Goal: Task Accomplishment & Management: Manage account settings

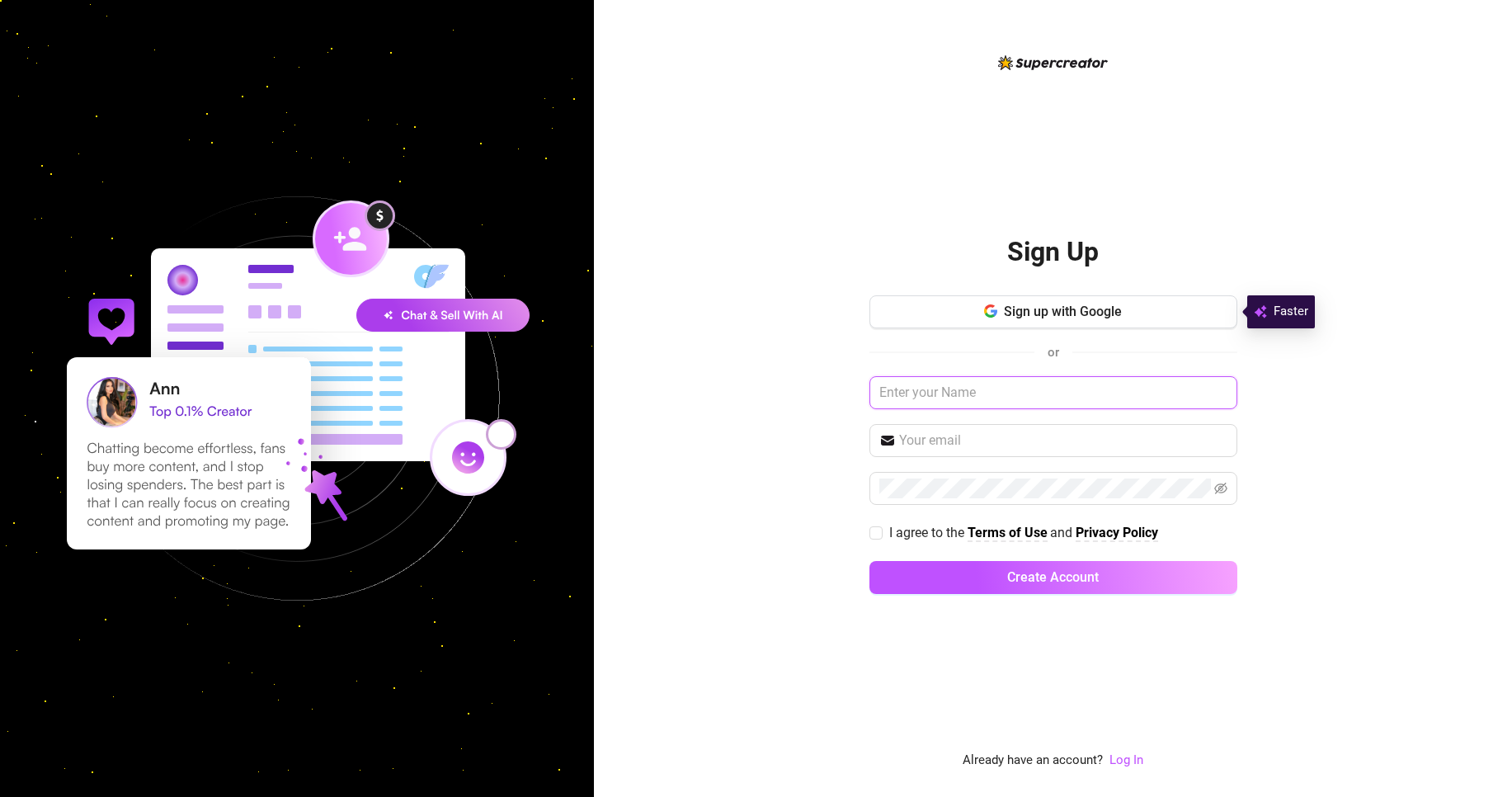
click at [970, 395] on input "text" at bounding box center [1054, 393] width 368 height 33
click at [925, 387] on input "text" at bounding box center [1054, 393] width 368 height 33
click at [1125, 760] on link "Log In" at bounding box center [1126, 759] width 34 height 15
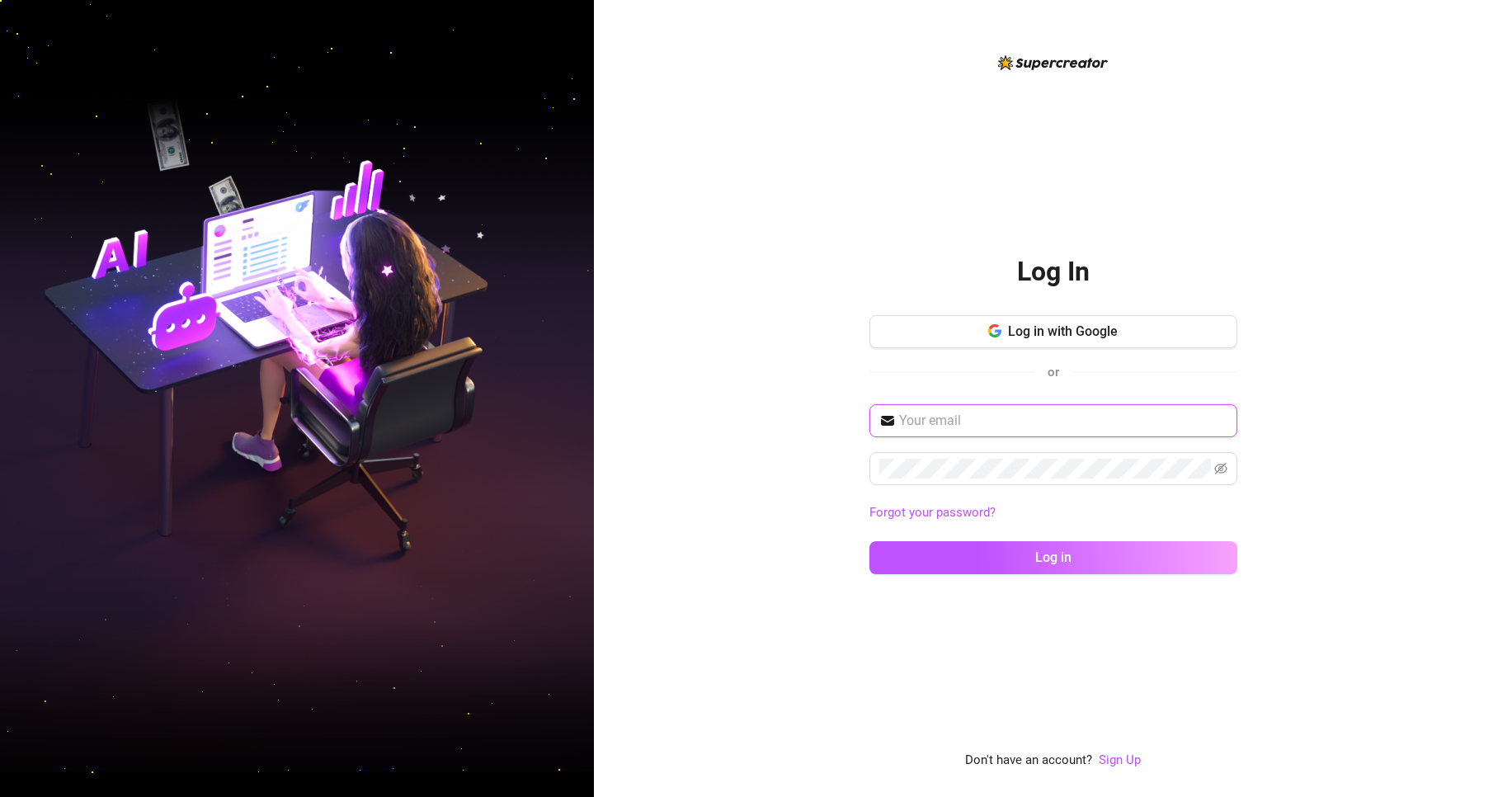
click at [931, 416] on input "text" at bounding box center [1063, 421] width 329 height 20
paste input "[PERSON_NAME][EMAIL_ADDRESS][DOMAIN_NAME]"
type input "[PERSON_NAME][EMAIL_ADDRESS][DOMAIN_NAME]"
type input "[EMAIL_ADDRESS][DOMAIN_NAME]"
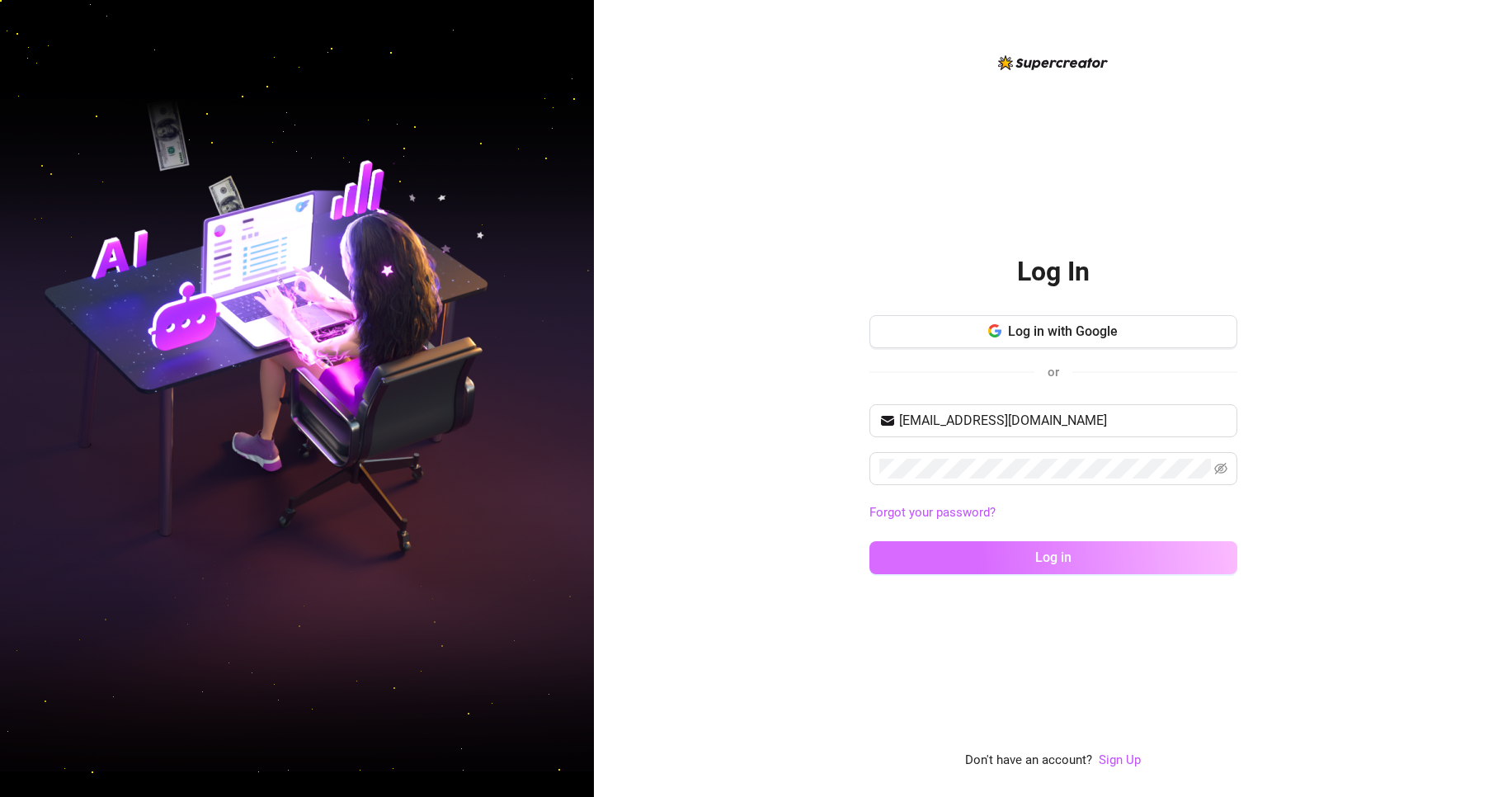
click at [997, 566] on button "Log in" at bounding box center [1054, 559] width 368 height 33
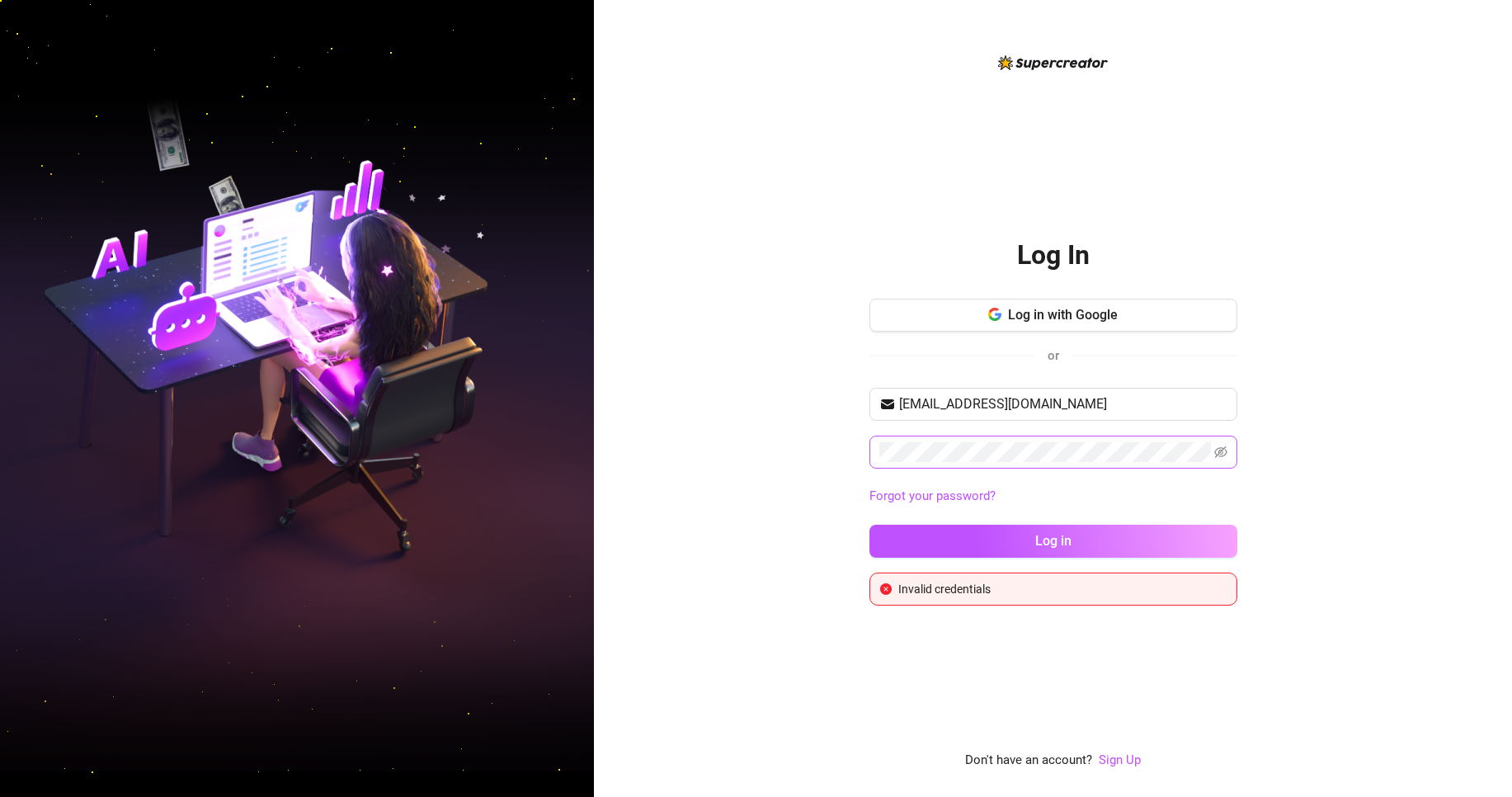
click at [997, 461] on span at bounding box center [1054, 452] width 368 height 33
click at [1042, 533] on button "Log in" at bounding box center [1054, 542] width 368 height 33
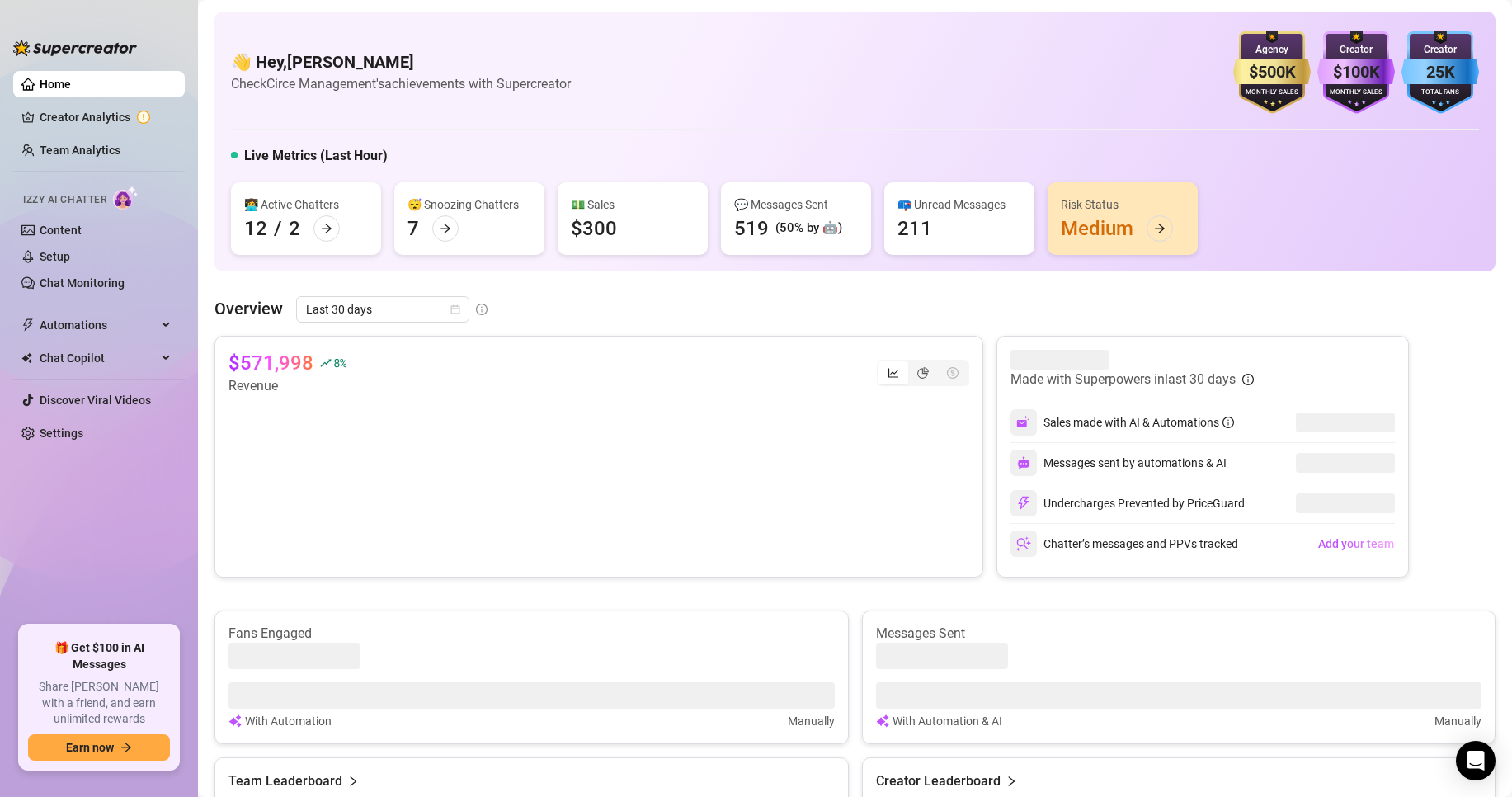
drag, startPoint x: 1242, startPoint y: 66, endPoint x: 1340, endPoint y: 77, distance: 98.6
click at [1337, 77] on div "$500K Agency Monthly Sales $100K Creator Monthly Sales 25K Creator Total Fans" at bounding box center [1356, 73] width 246 height 82
click at [1386, 91] on div "$500K Agency Monthly Sales $100K Creator Monthly Sales 25K Creator Total Fans" at bounding box center [1356, 73] width 246 height 82
click at [341, 302] on span "Last 30 days" at bounding box center [382, 310] width 153 height 25
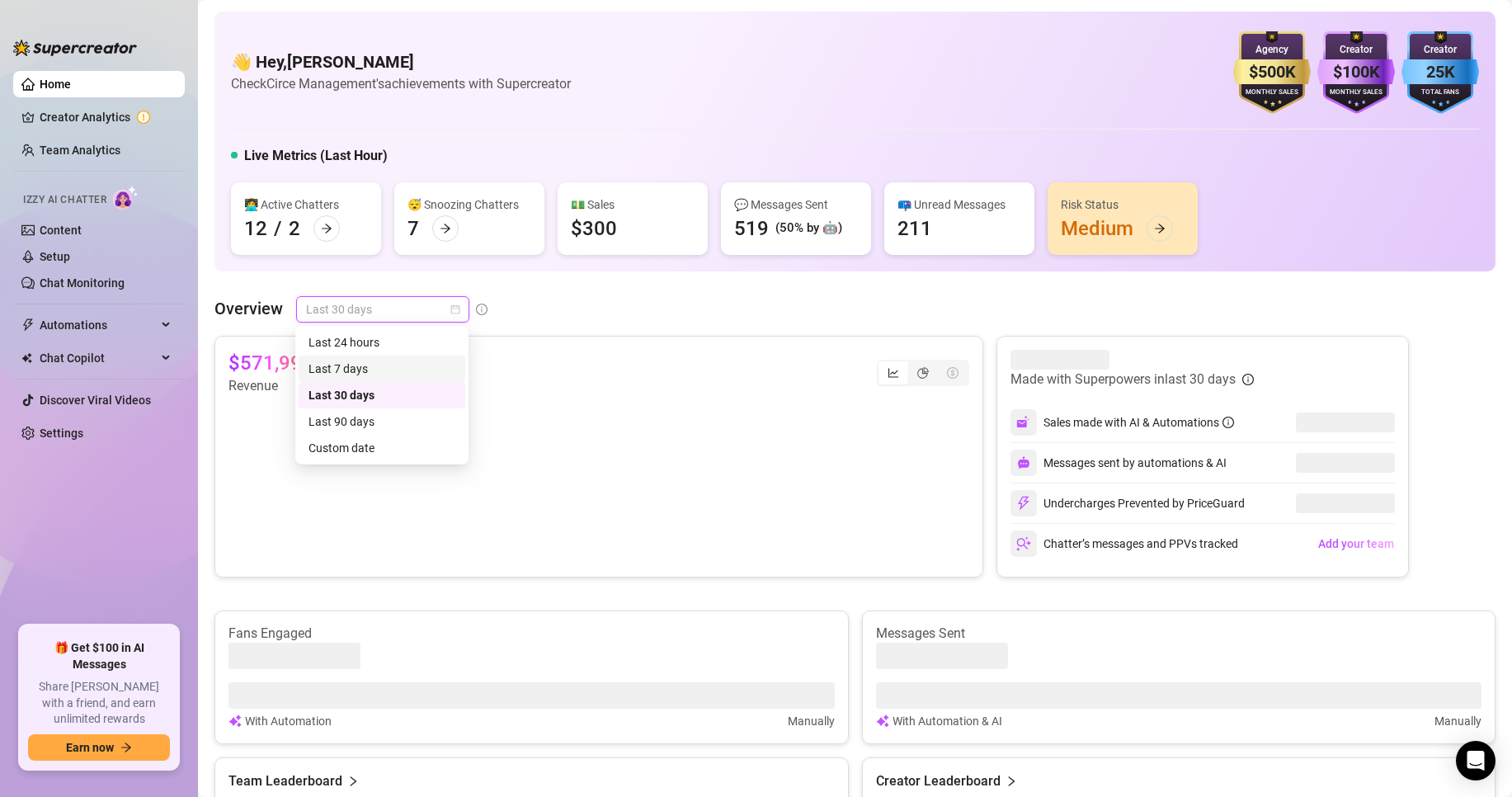
click at [339, 375] on div "Last 7 days" at bounding box center [382, 368] width 147 height 18
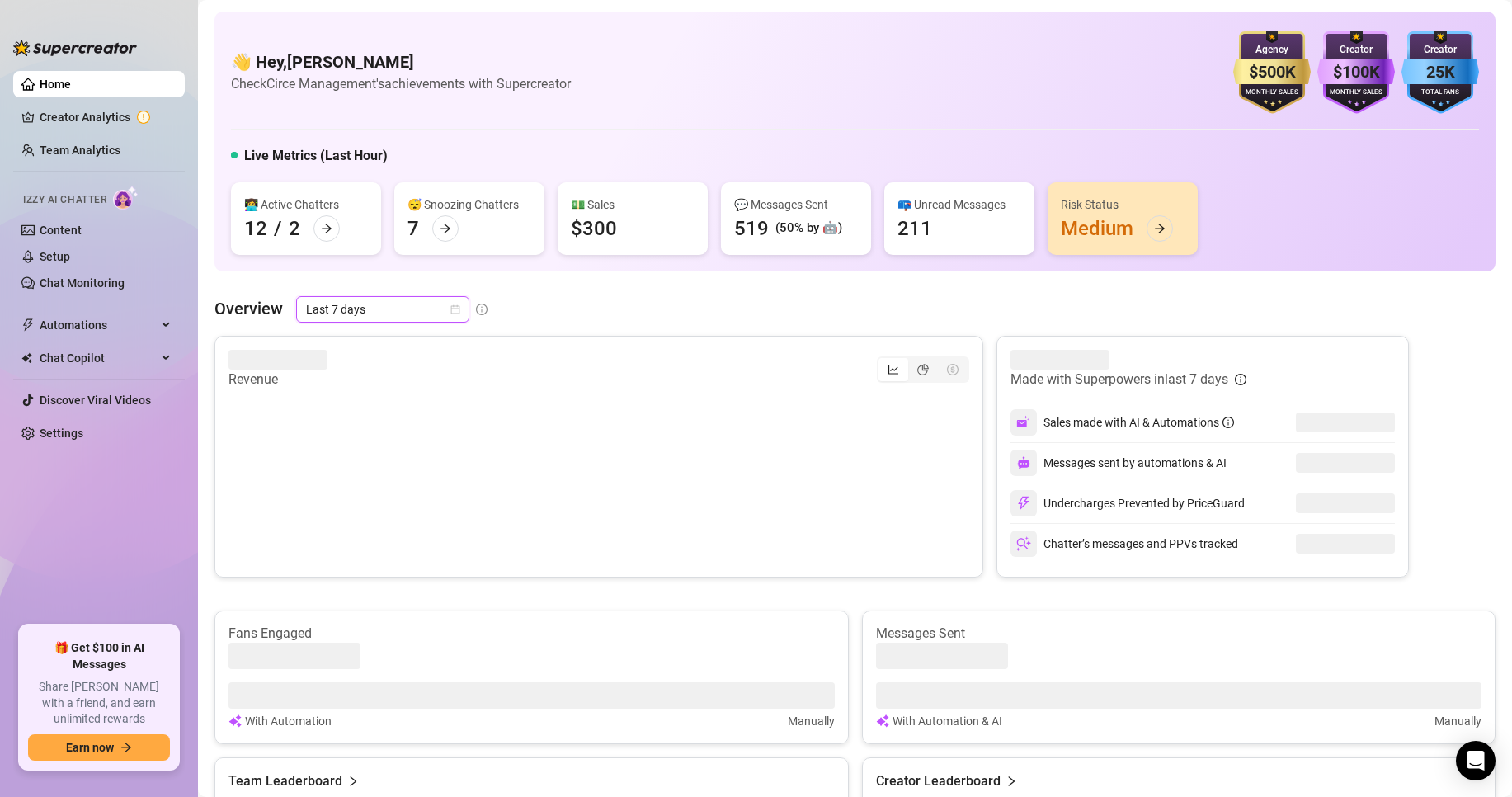
click at [330, 313] on span "Last 7 days" at bounding box center [382, 310] width 153 height 25
click at [371, 402] on div "Last 30 days" at bounding box center [382, 395] width 147 height 18
click at [1282, 59] on img at bounding box center [1272, 73] width 77 height 82
click at [330, 72] on h4 "👋 Hey, [PERSON_NAME]" at bounding box center [401, 61] width 340 height 23
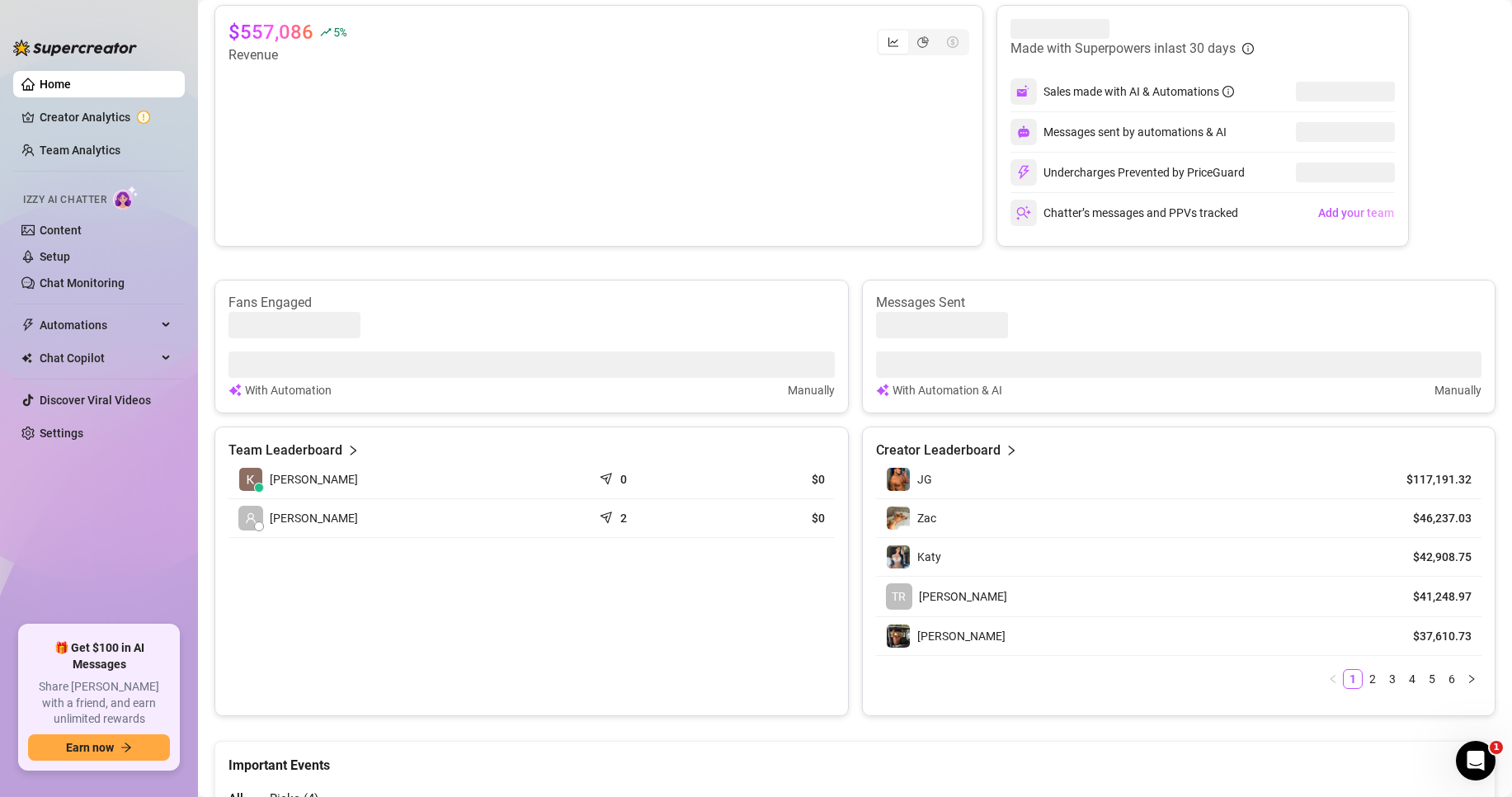
scroll to position [495, 0]
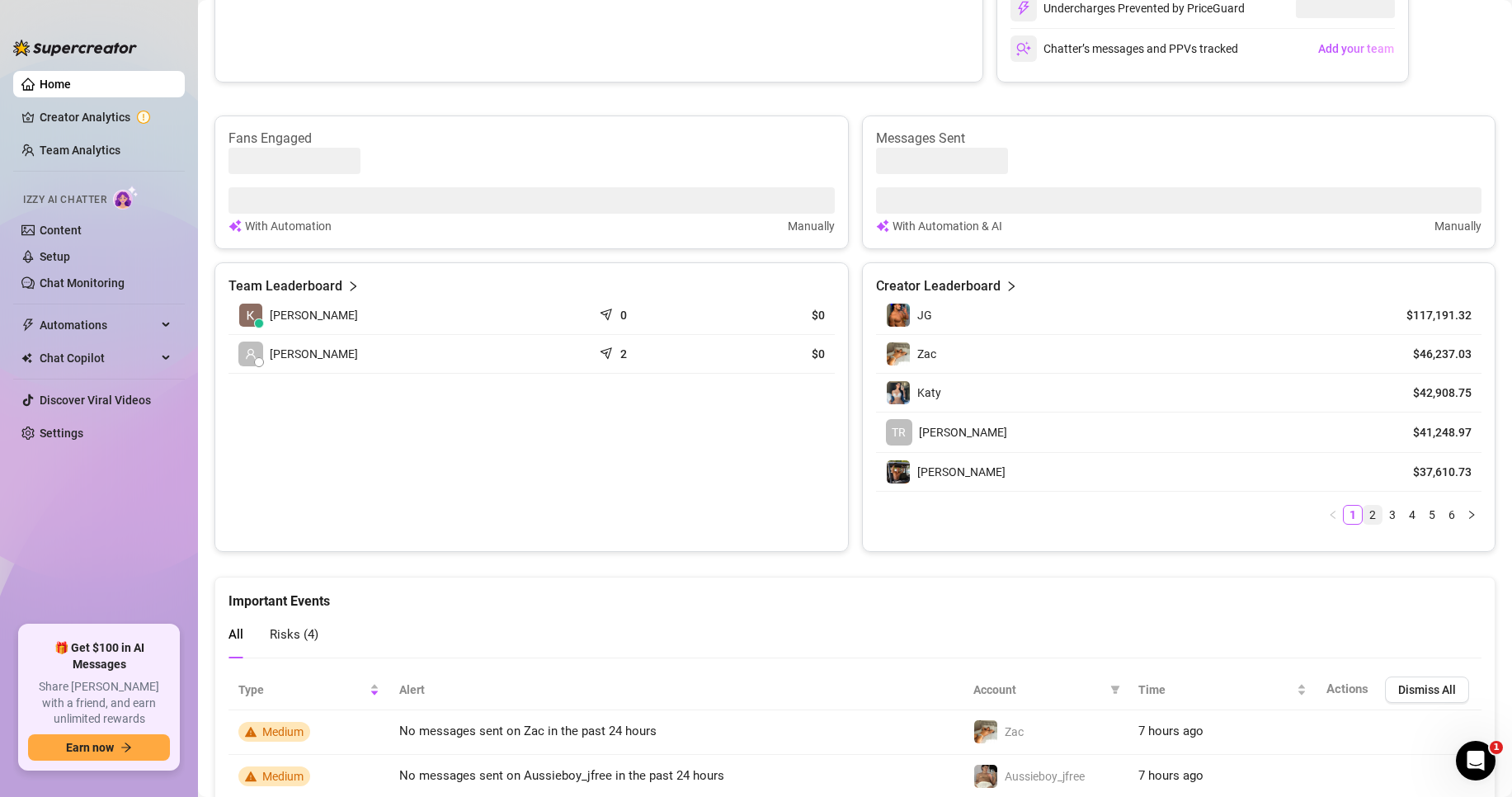
click at [1368, 514] on li "2" at bounding box center [1373, 515] width 20 height 20
click at [1384, 517] on link "3" at bounding box center [1393, 513] width 18 height 18
click at [1403, 514] on link "4" at bounding box center [1412, 513] width 18 height 18
click at [1423, 508] on link "5" at bounding box center [1432, 513] width 18 height 18
click at [1443, 506] on link "6" at bounding box center [1452, 513] width 18 height 18
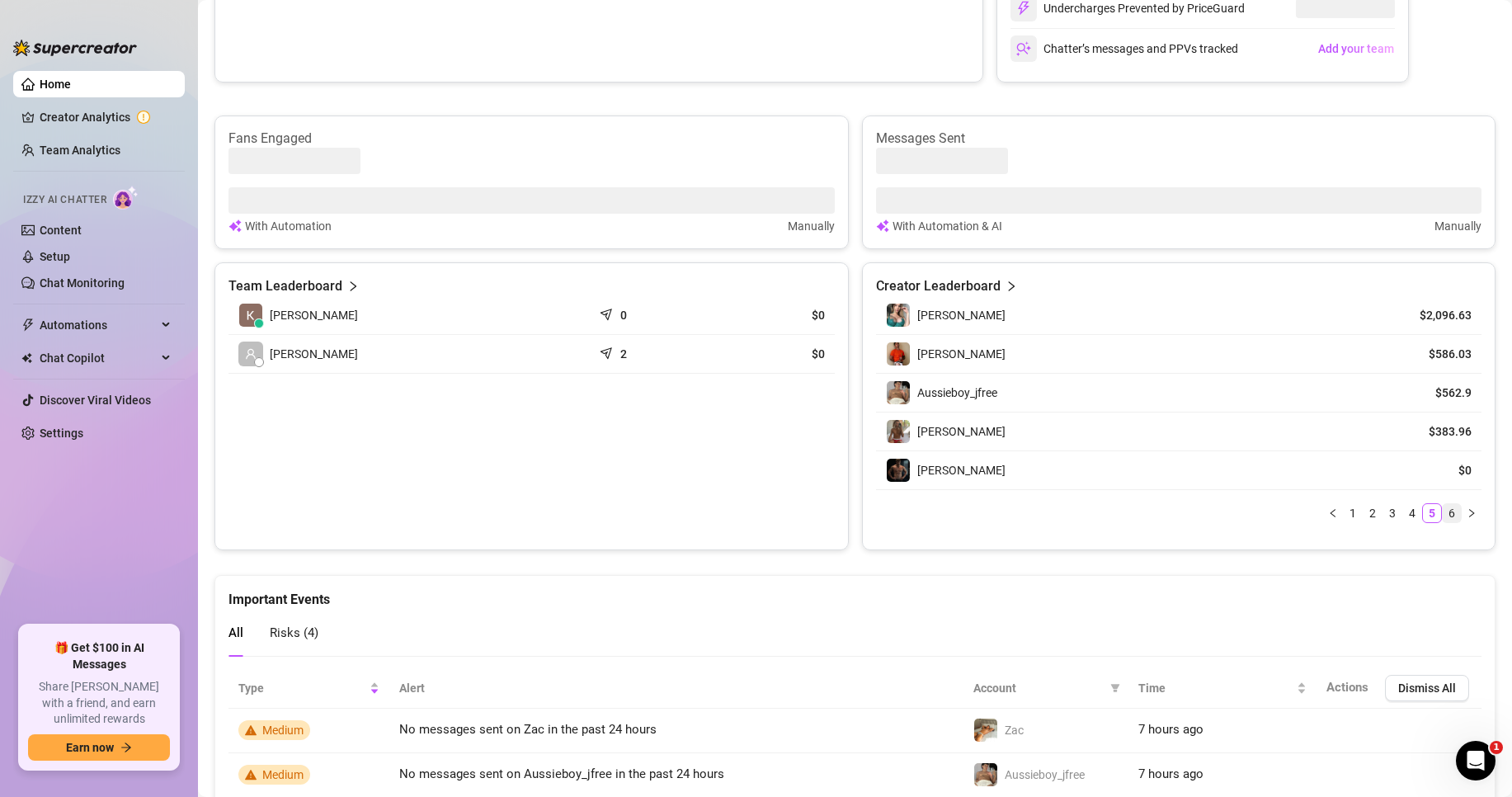
scroll to position [487, 0]
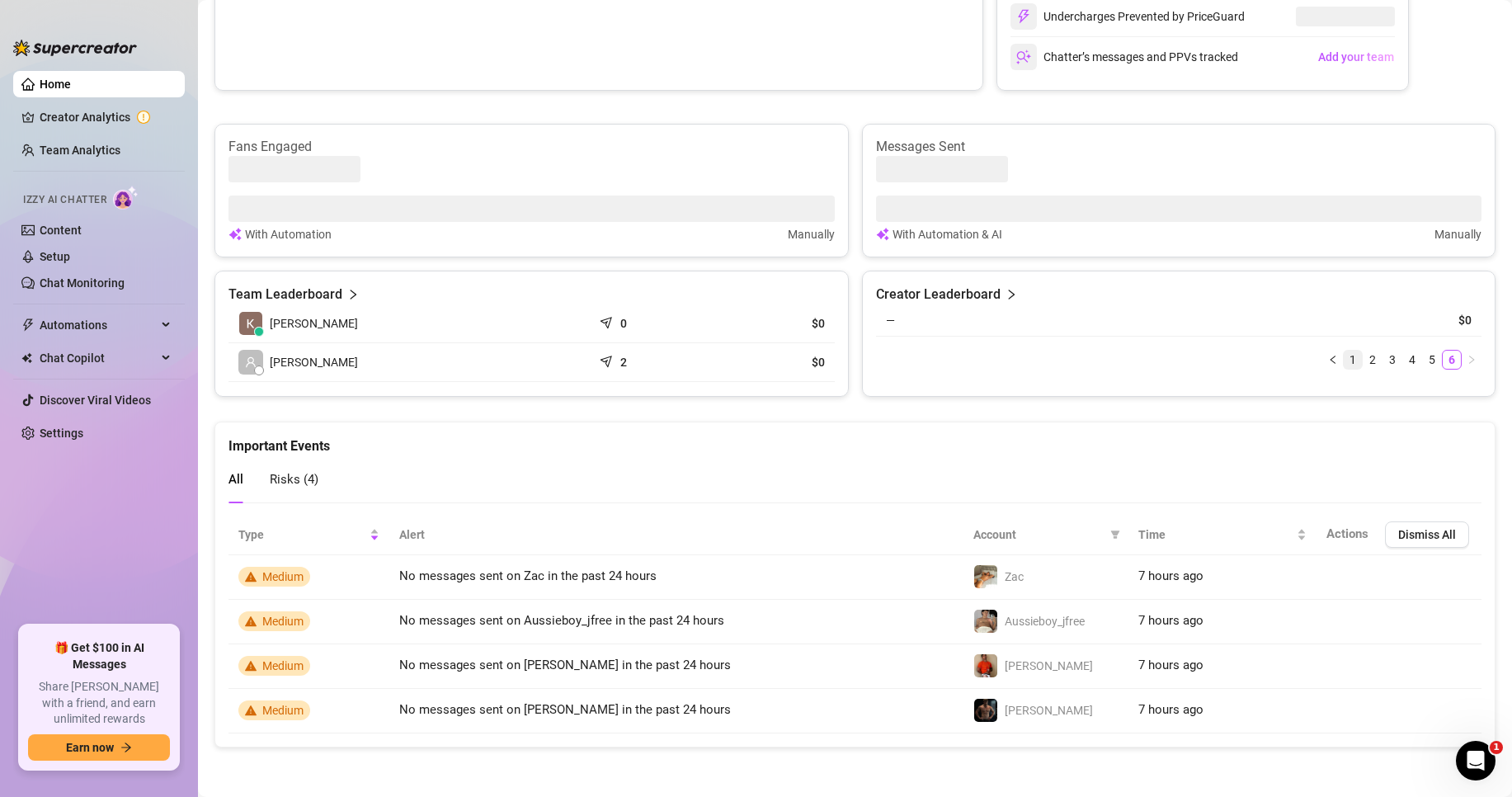
click at [1344, 360] on link "1" at bounding box center [1352, 359] width 18 height 18
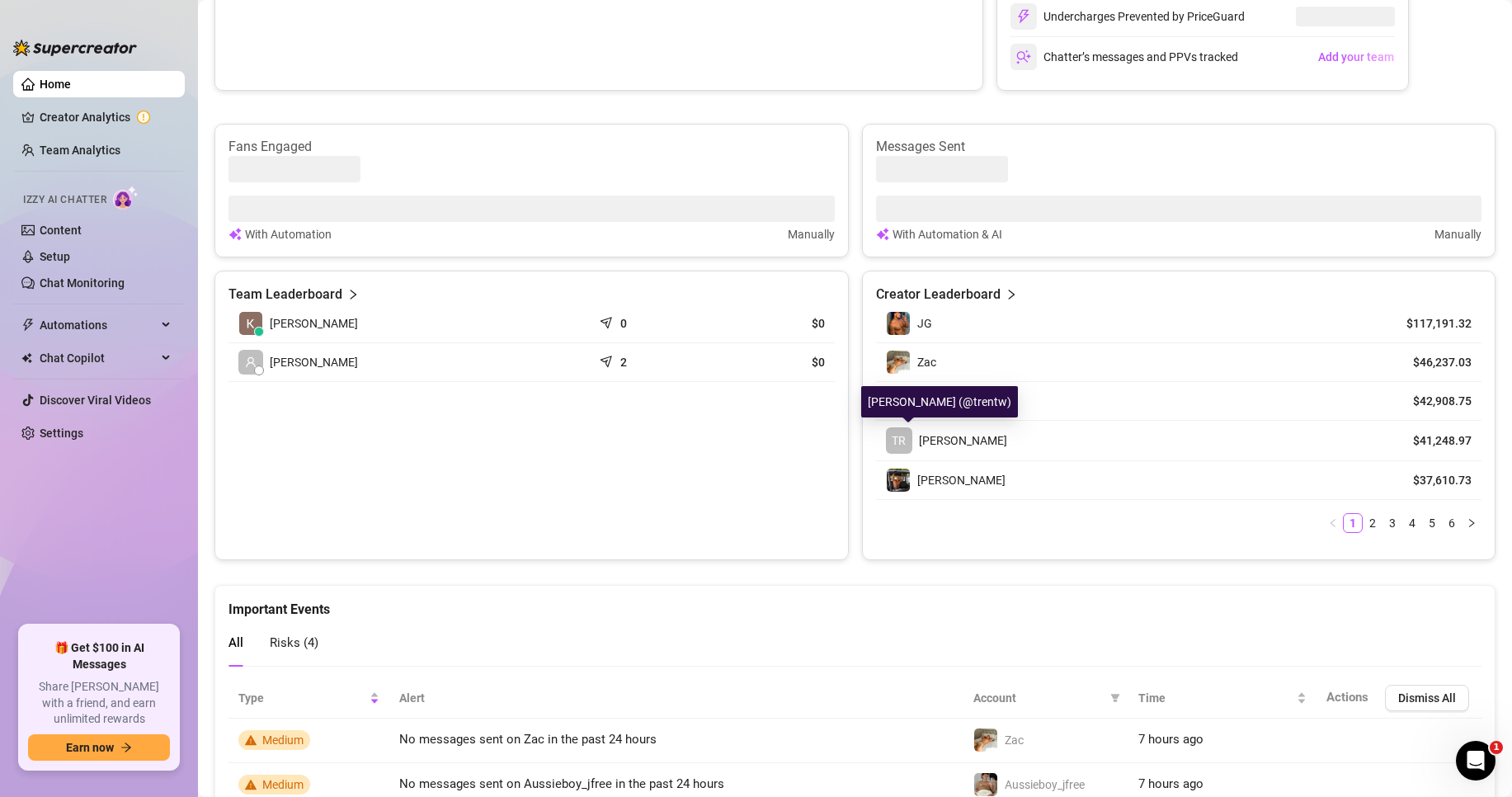
click at [931, 435] on span "[PERSON_NAME]" at bounding box center [963, 440] width 89 height 13
click at [593, 372] on td "2" at bounding box center [653, 363] width 121 height 39
click at [602, 370] on div "2" at bounding box center [653, 362] width 102 height 17
click at [123, 358] on span "Chat Copilot" at bounding box center [98, 358] width 117 height 26
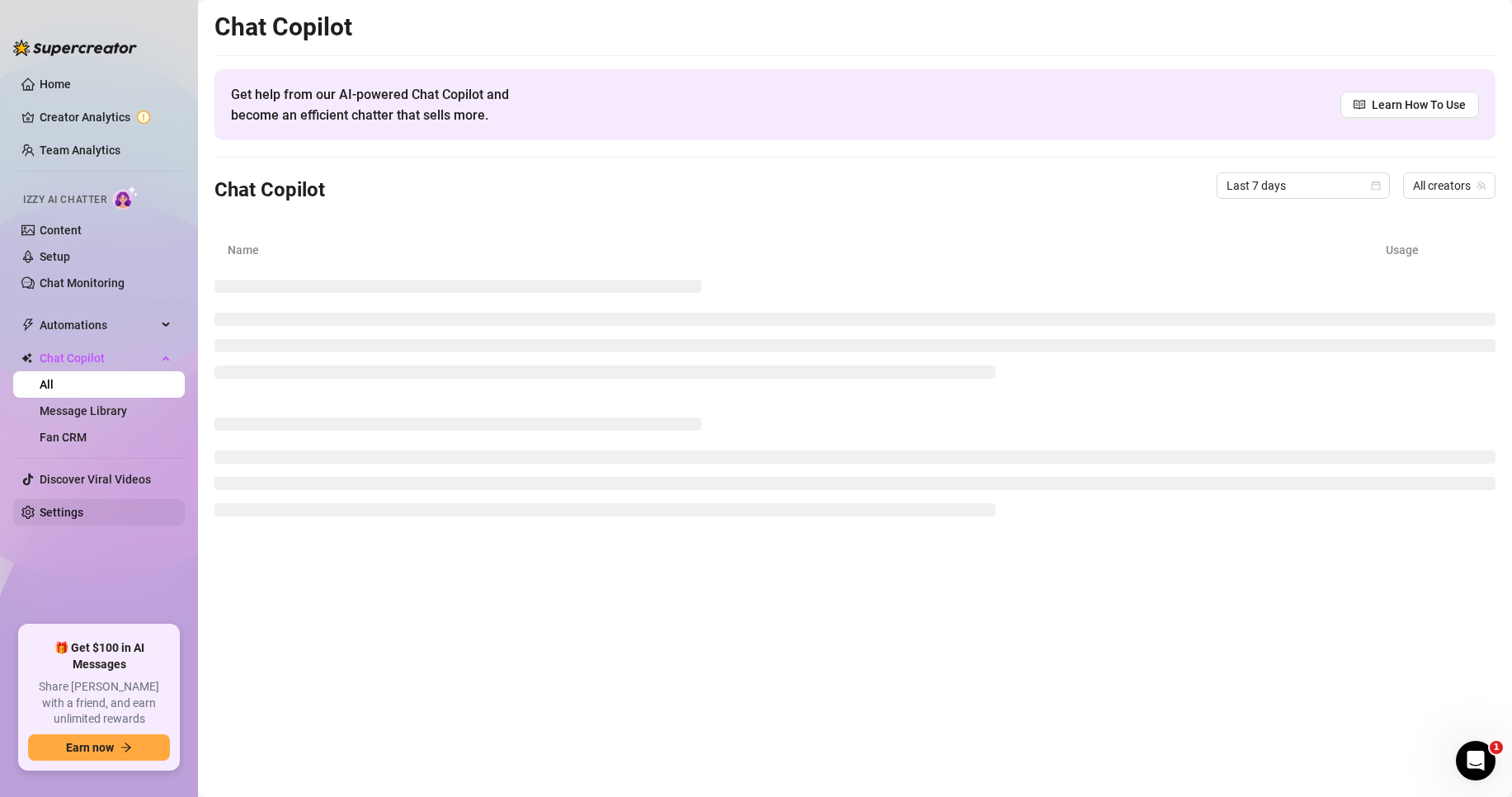
click at [72, 506] on link "Settings" at bounding box center [61, 512] width 44 height 13
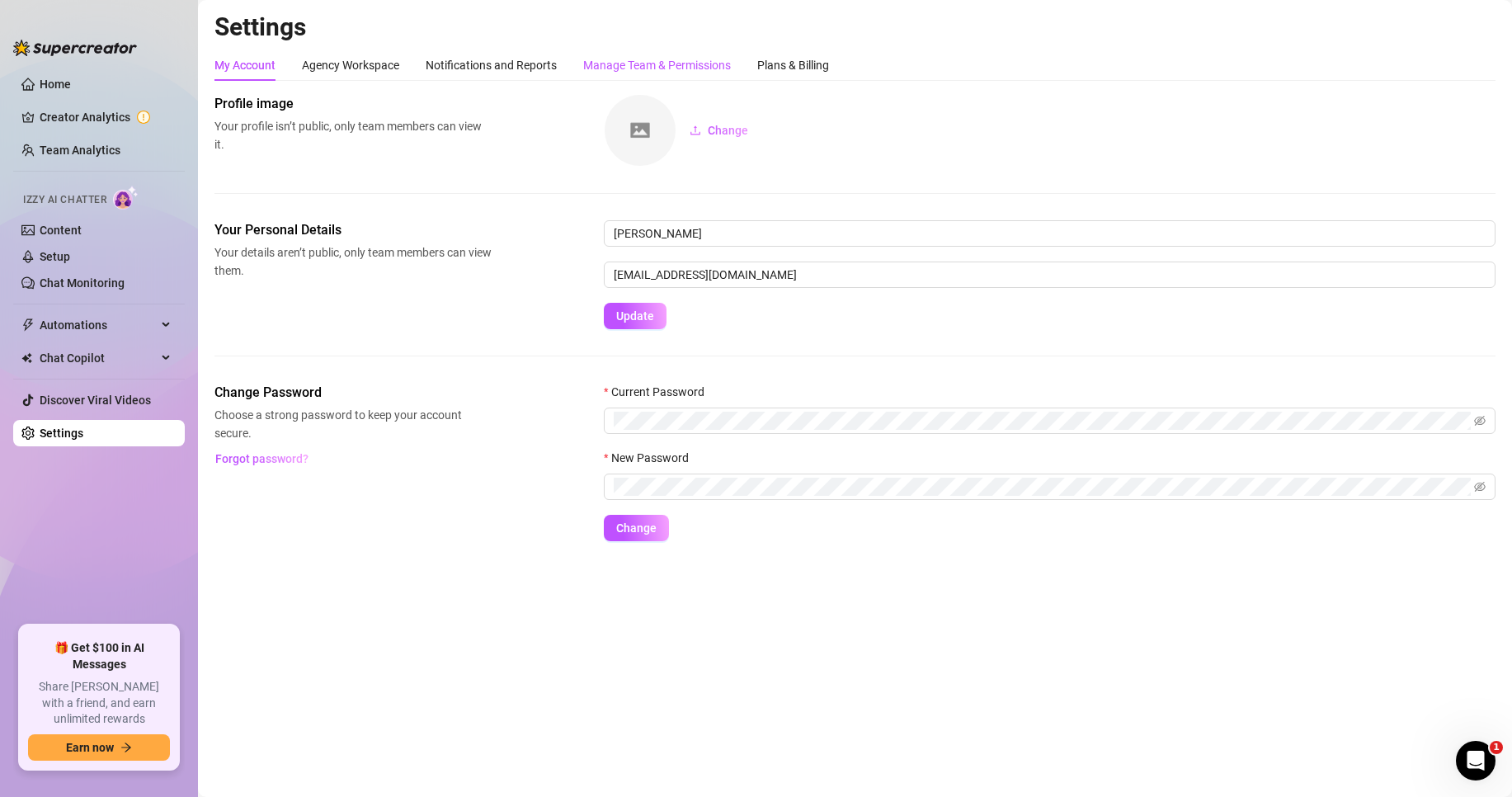
click at [598, 66] on div "Manage Team & Permissions" at bounding box center [657, 65] width 147 height 18
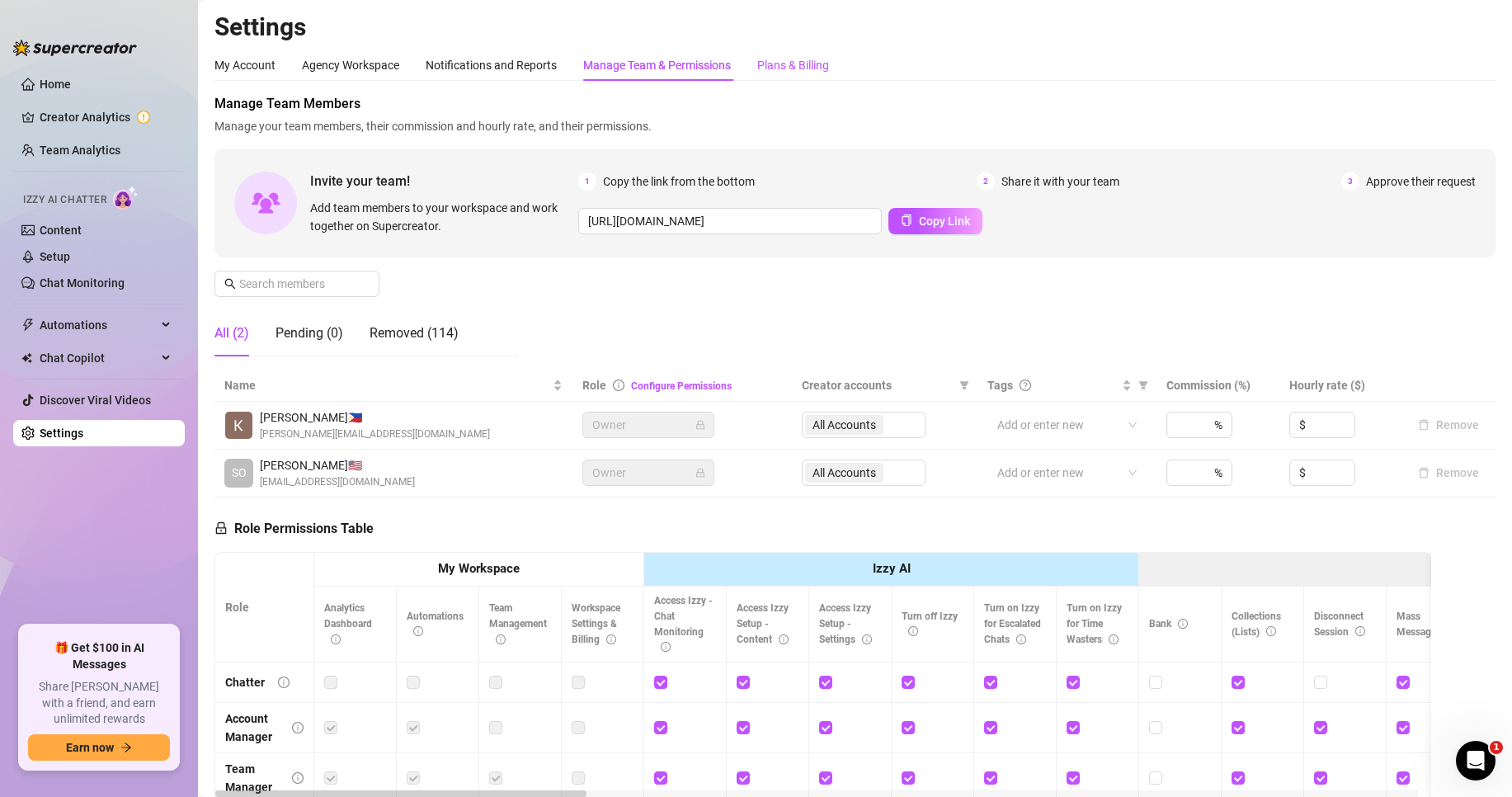
click at [784, 68] on div "Plans & Billing" at bounding box center [793, 65] width 72 height 18
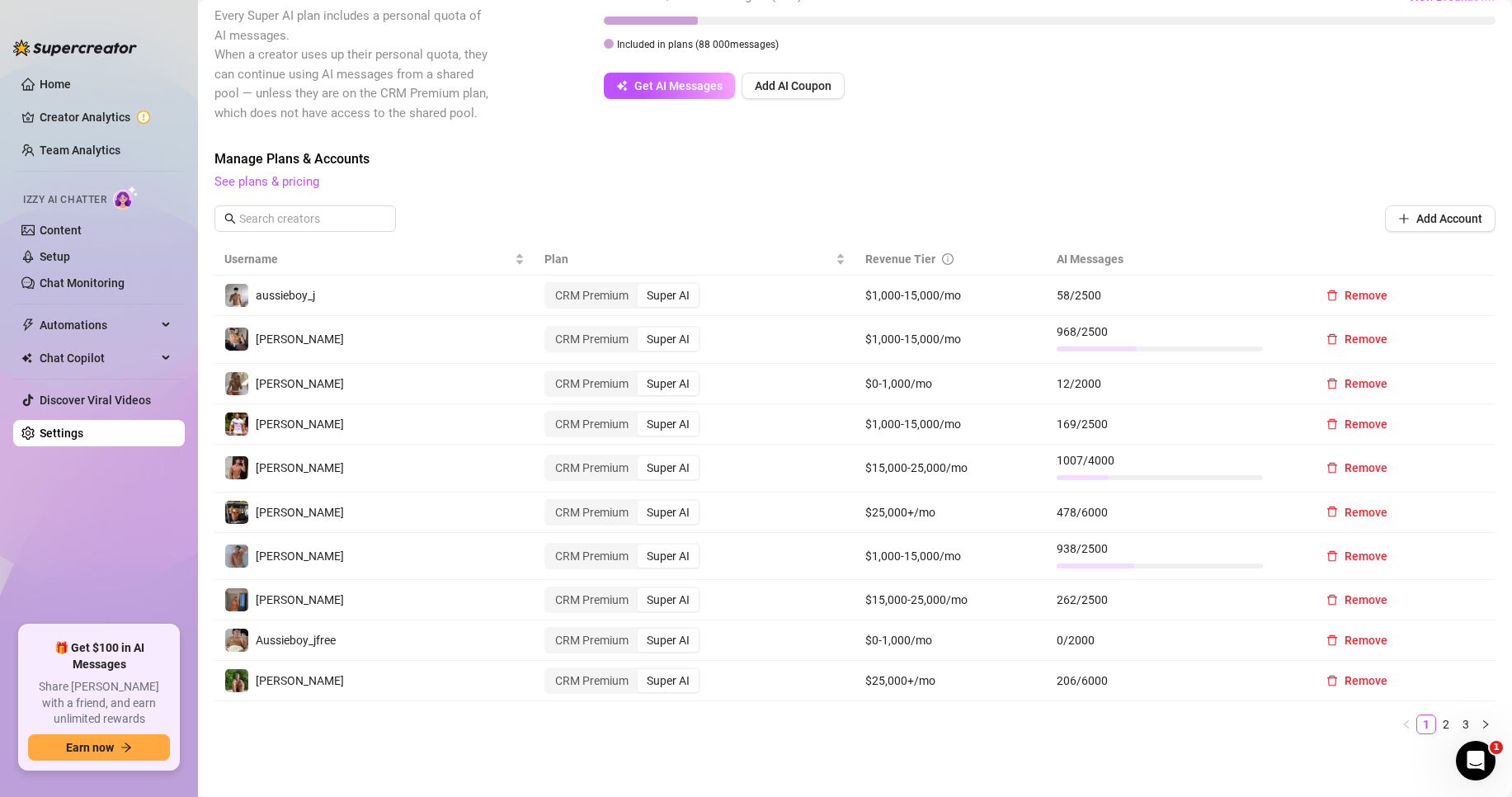
scroll to position [331, 0]
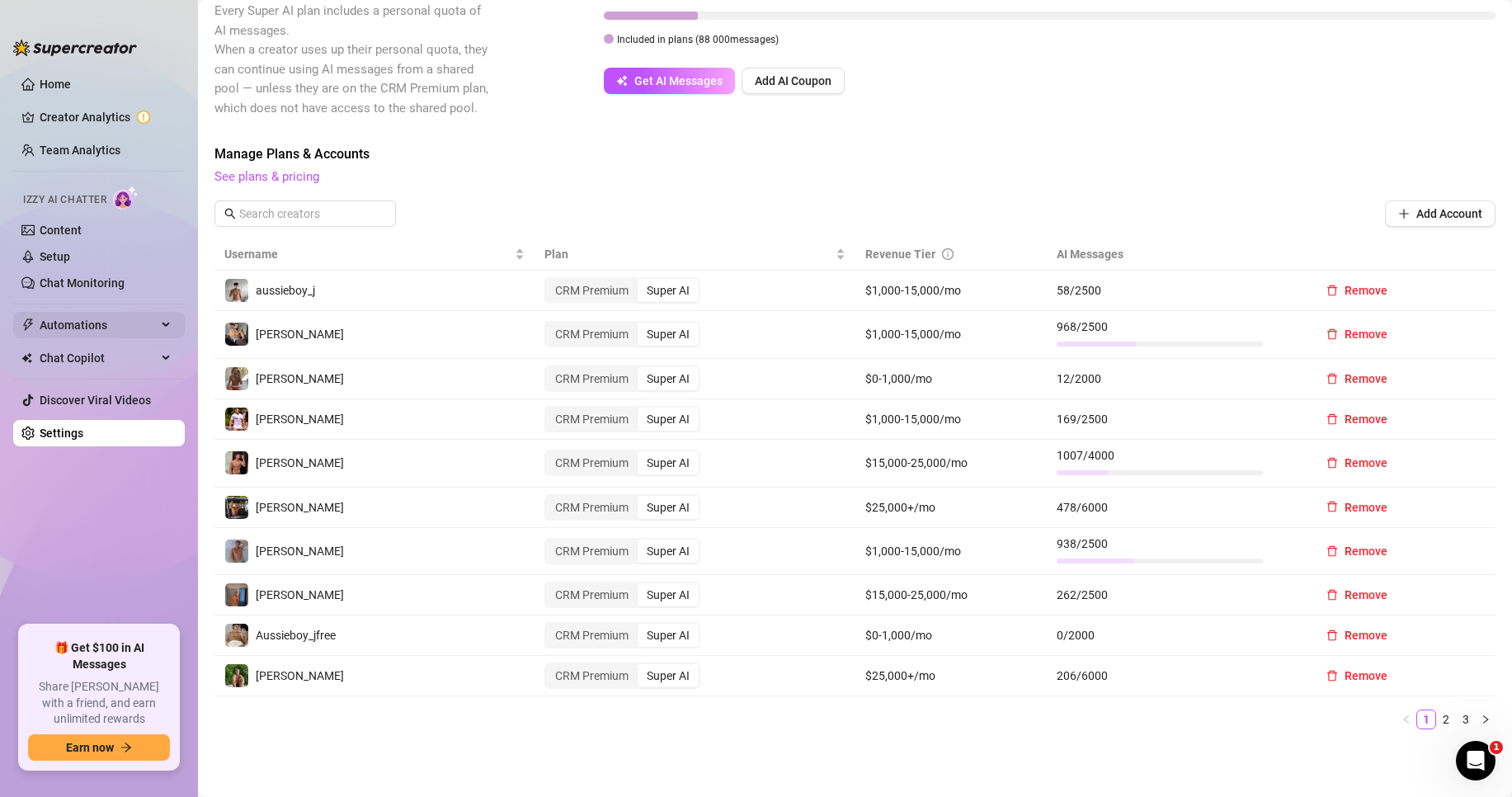
click at [133, 318] on span "Automations" at bounding box center [98, 325] width 117 height 26
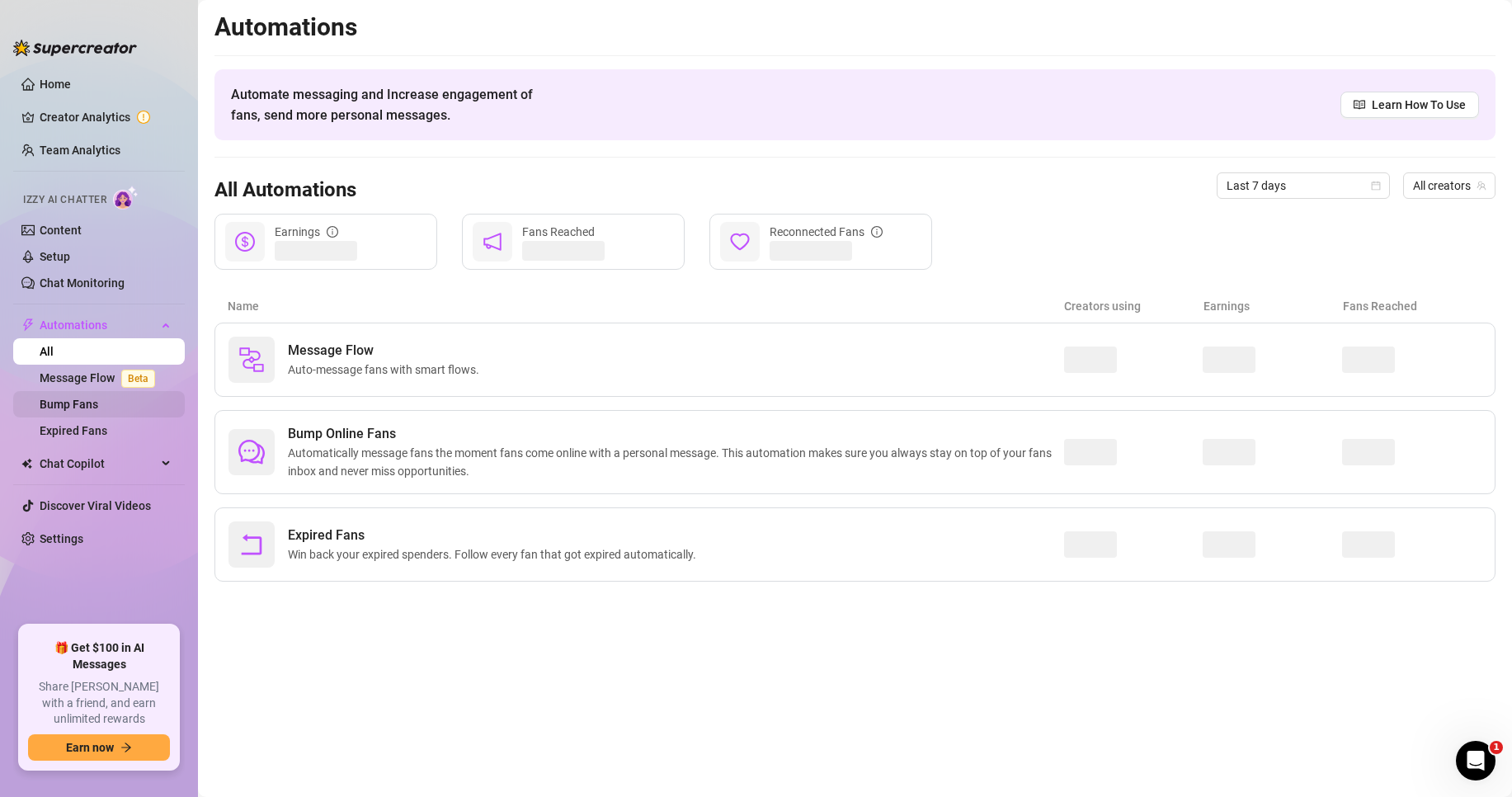
click at [98, 409] on link "Bump Fans" at bounding box center [68, 404] width 59 height 13
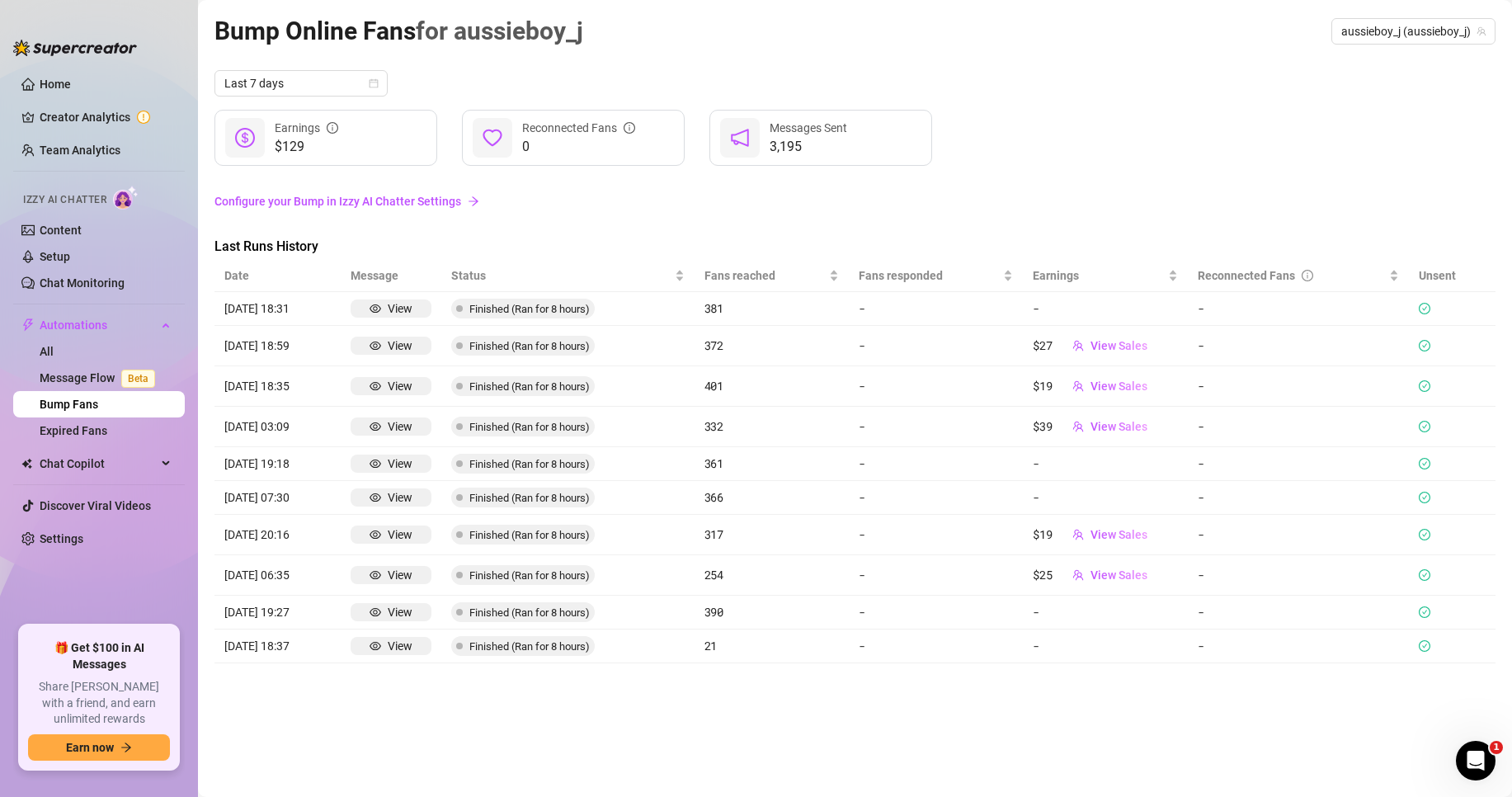
click at [1429, 307] on icon "check-circle" at bounding box center [1424, 308] width 11 height 11
click at [379, 197] on link "Configure your Bump in Izzy AI Chatter Settings" at bounding box center [855, 201] width 1281 height 18
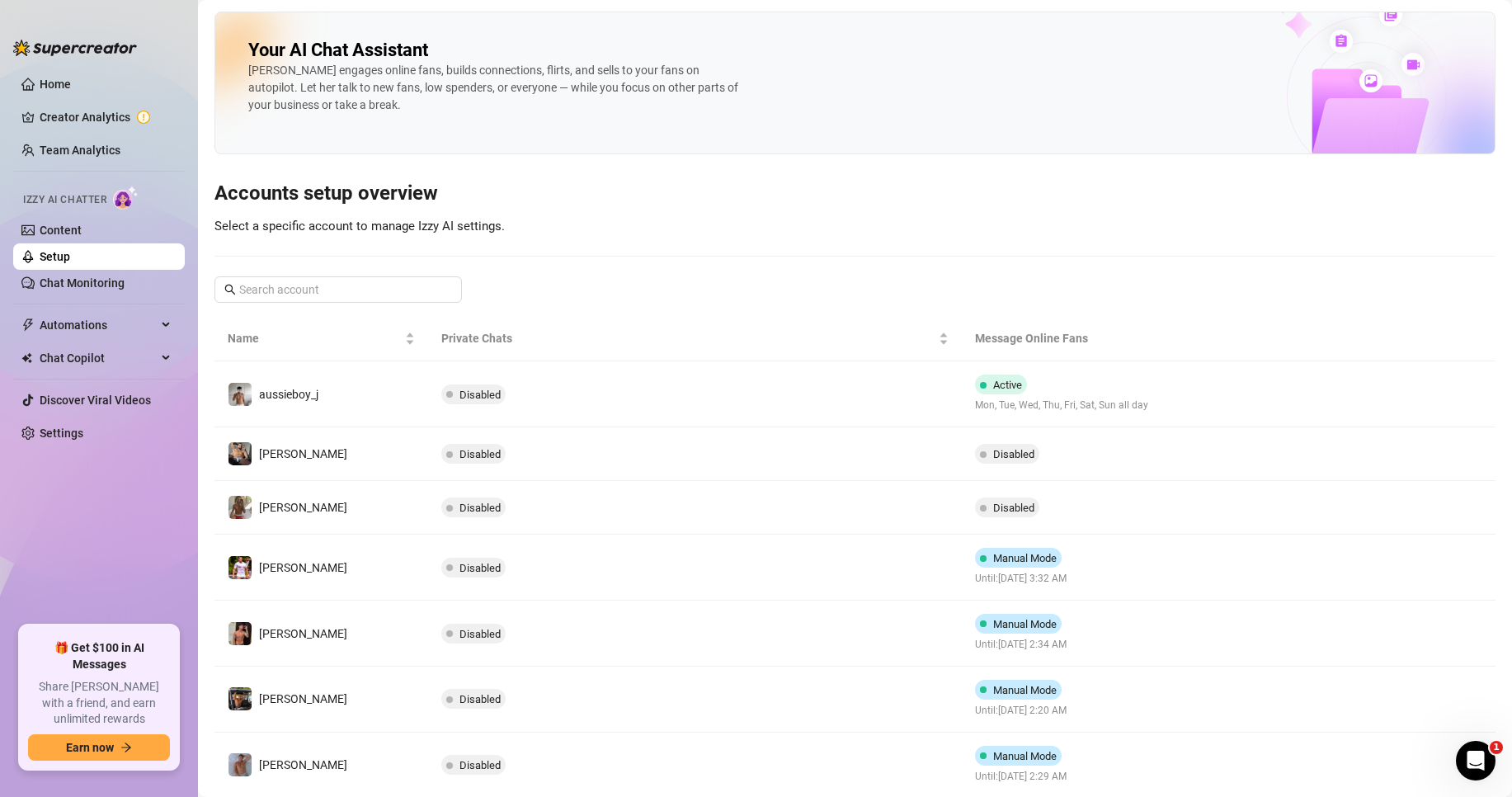
click at [591, 288] on div "Your AI Chat Assistant [PERSON_NAME] engages online fans, builds connections, f…" at bounding box center [855, 509] width 1281 height 994
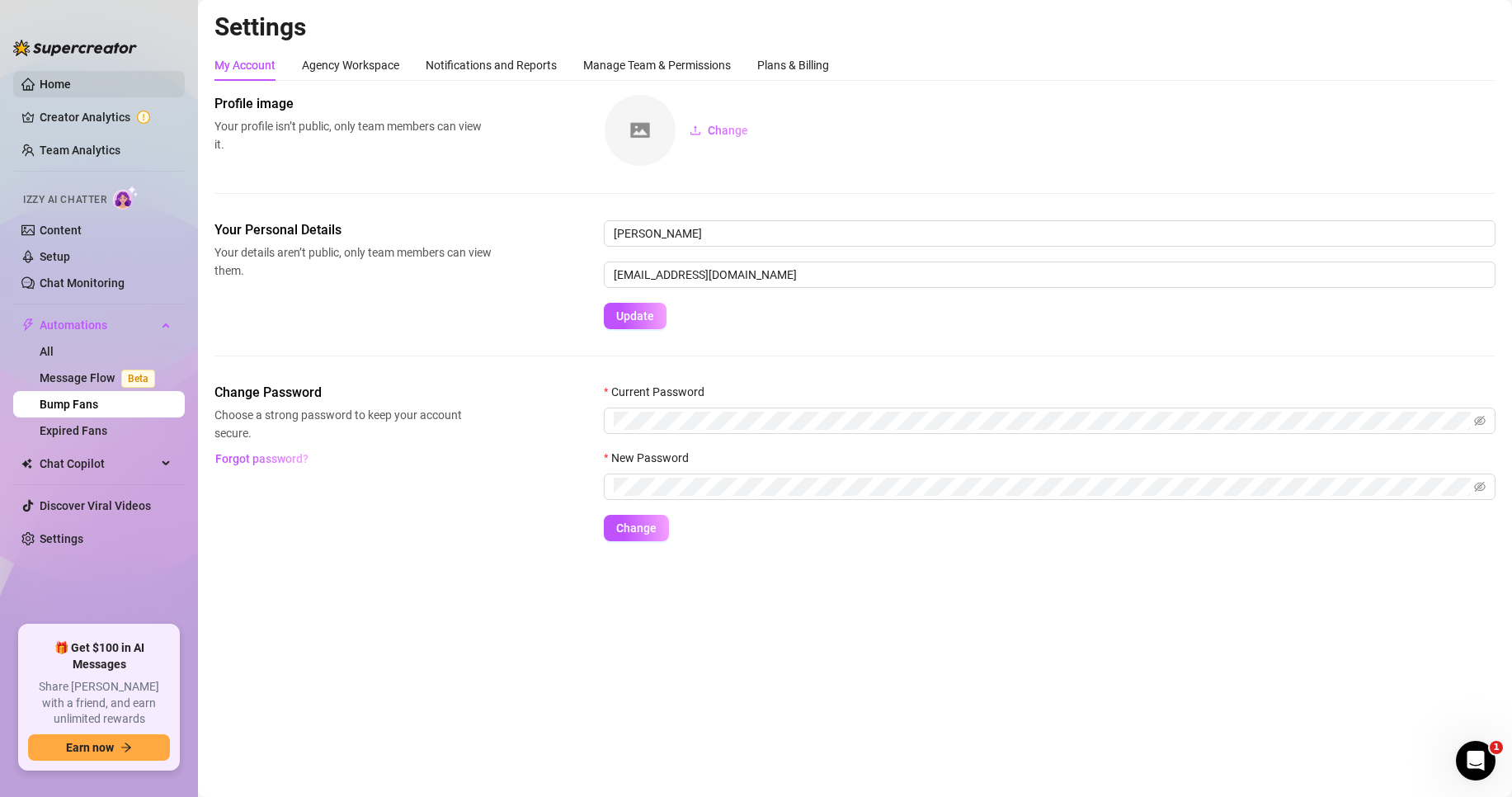
click at [71, 81] on link "Home" at bounding box center [55, 83] width 32 height 13
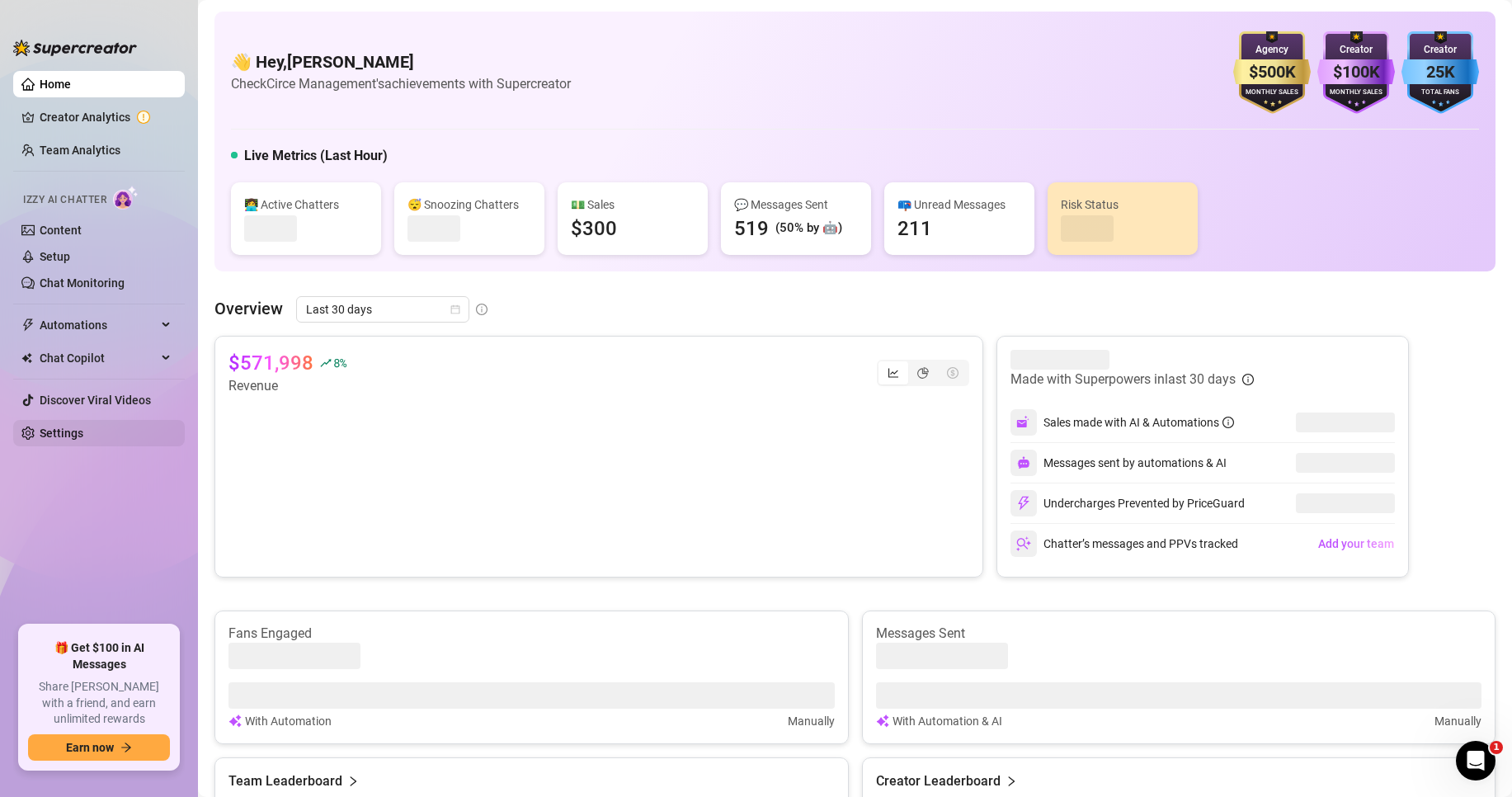
click at [83, 427] on link "Settings" at bounding box center [61, 433] width 44 height 13
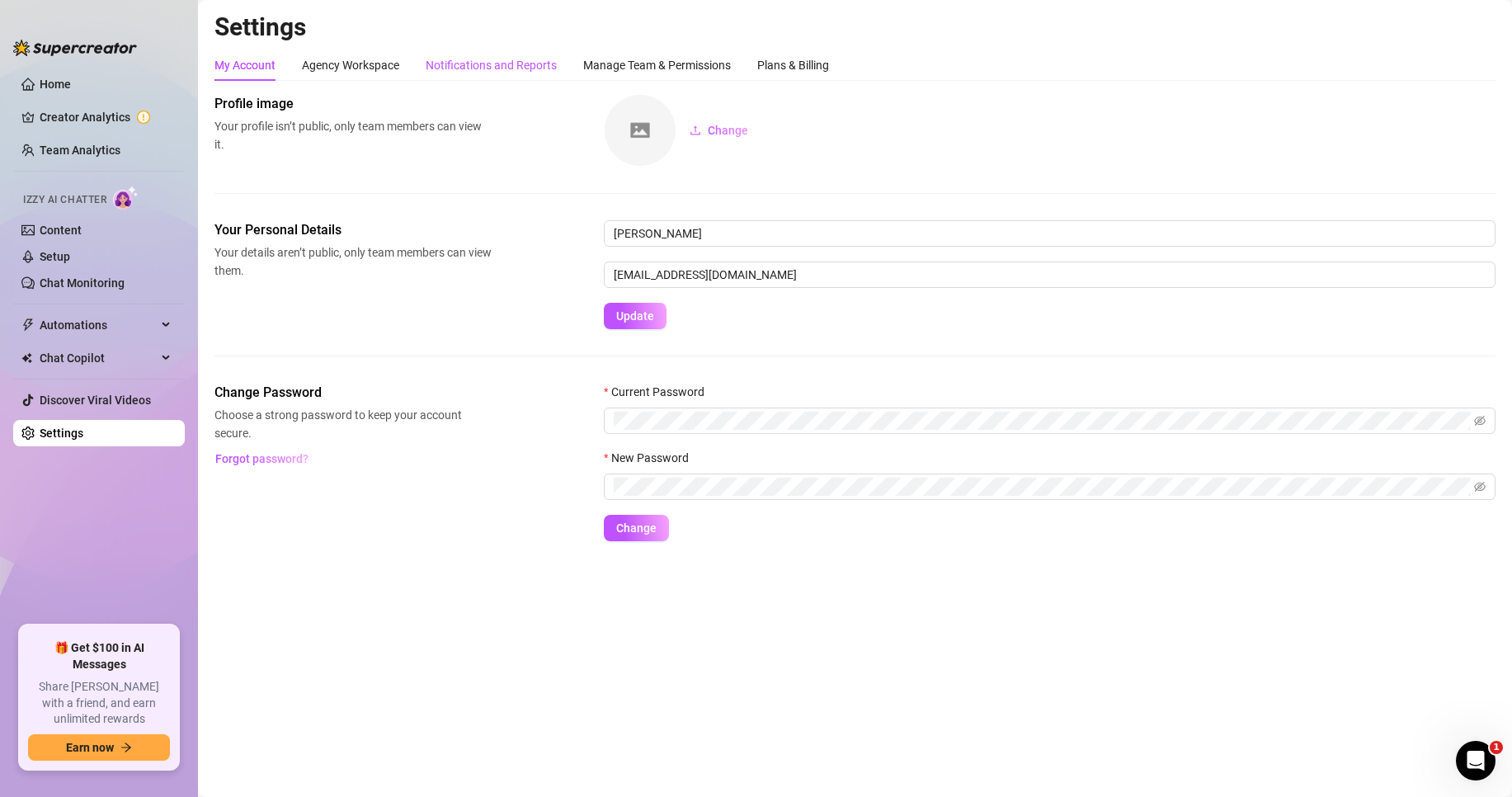
click at [486, 60] on div "Notifications and Reports" at bounding box center [492, 65] width 131 height 18
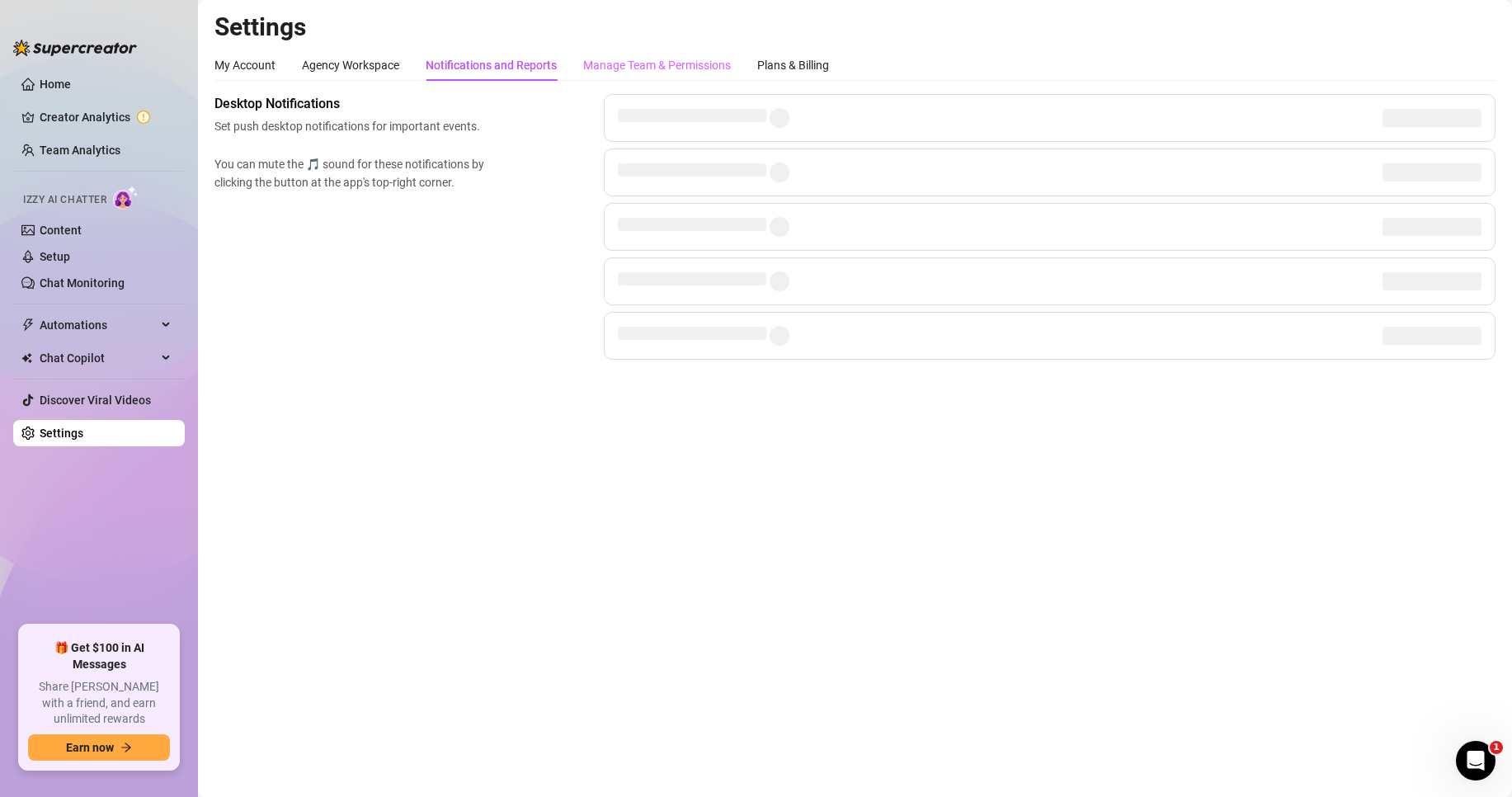
click at [608, 51] on div "Manage Team & Permissions" at bounding box center [657, 65] width 147 height 32
click at [611, 71] on div "Manage Team & Permissions" at bounding box center [657, 65] width 147 height 18
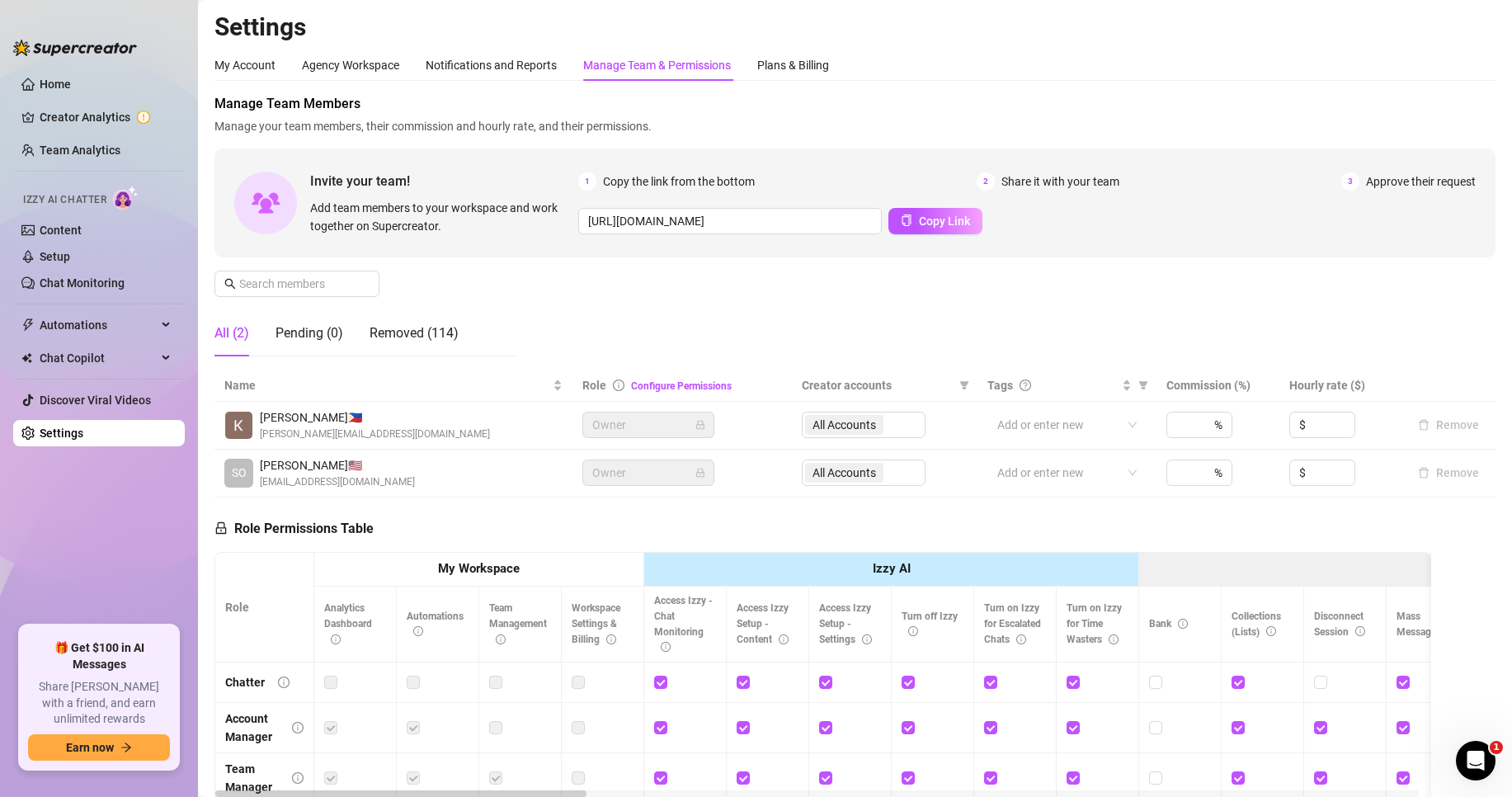
click at [861, 470] on div "All Accounts" at bounding box center [863, 473] width 124 height 26
click at [1022, 470] on div at bounding box center [1059, 473] width 135 height 23
click at [823, 467] on div "All Accounts" at bounding box center [863, 473] width 124 height 26
drag, startPoint x: 257, startPoint y: 486, endPoint x: 396, endPoint y: 485, distance: 139.0
click at [396, 485] on div "SO [PERSON_NAME] 🇺🇸 [EMAIL_ADDRESS][DOMAIN_NAME]" at bounding box center [394, 473] width 338 height 34
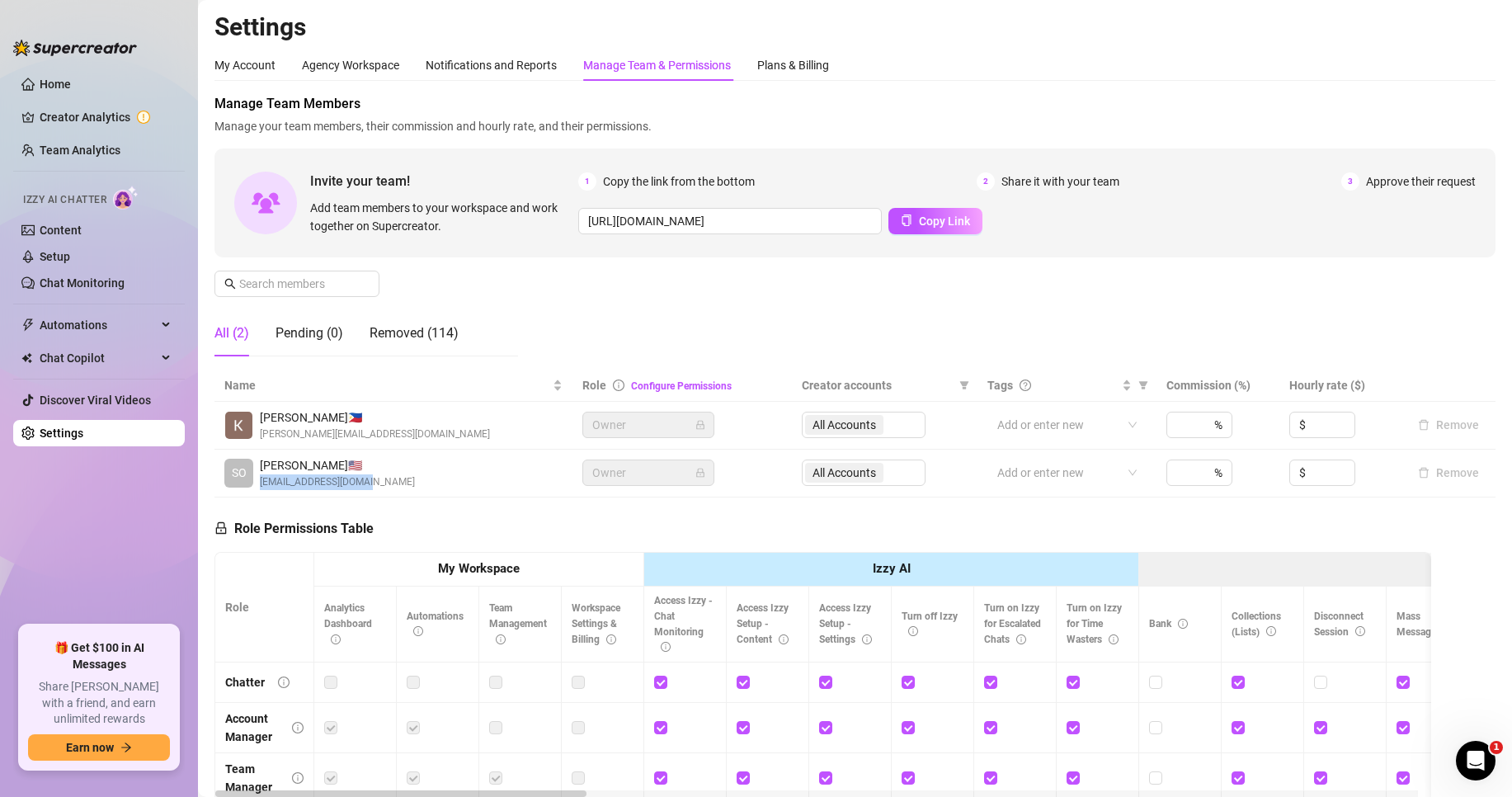
copy span "[EMAIL_ADDRESS][DOMAIN_NAME]"
click at [58, 85] on link "Home" at bounding box center [55, 83] width 32 height 13
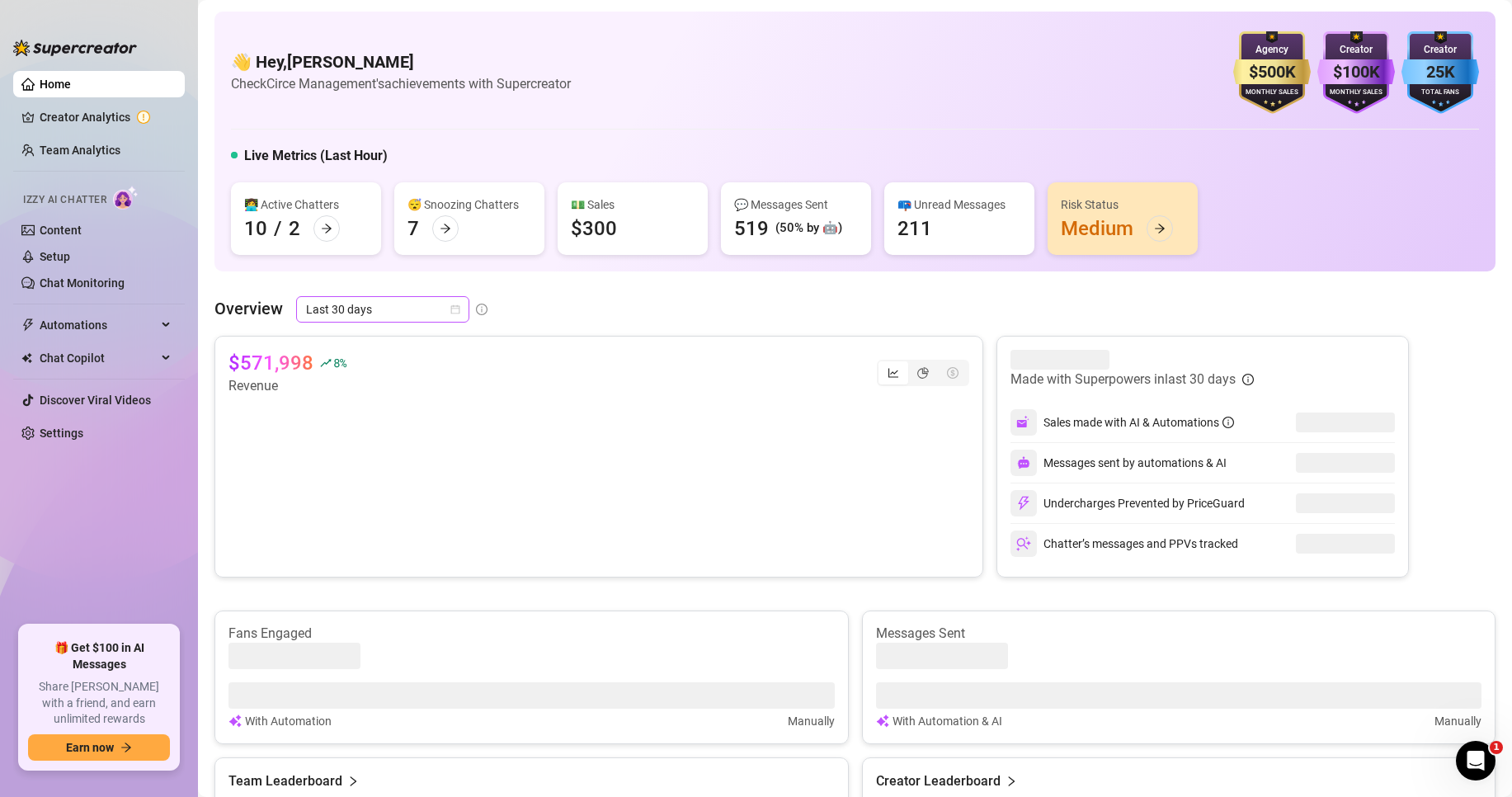
click at [351, 301] on span "Last 30 days" at bounding box center [382, 310] width 153 height 25
click at [371, 415] on div "Last 90 days" at bounding box center [382, 422] width 147 height 18
click at [914, 381] on div "segmented control" at bounding box center [923, 373] width 30 height 23
click at [912, 364] on input "segmented control" at bounding box center [912, 364] width 0 height 0
